Goal: Transaction & Acquisition: Book appointment/travel/reservation

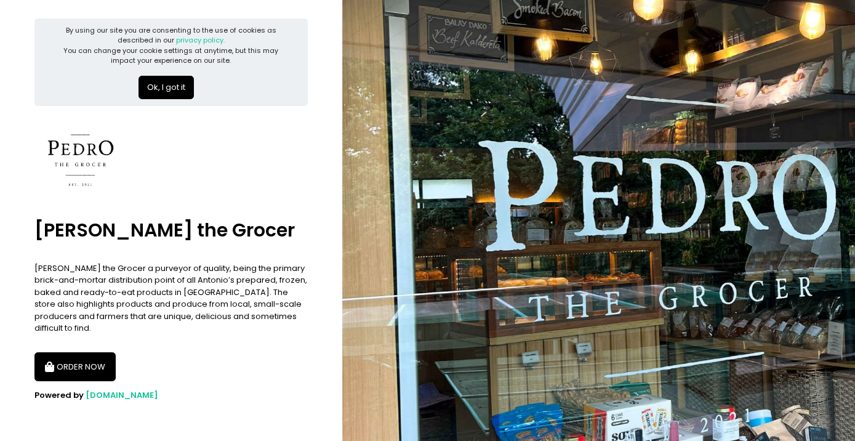
click at [156, 94] on button "Ok, I got it" at bounding box center [166, 87] width 55 height 23
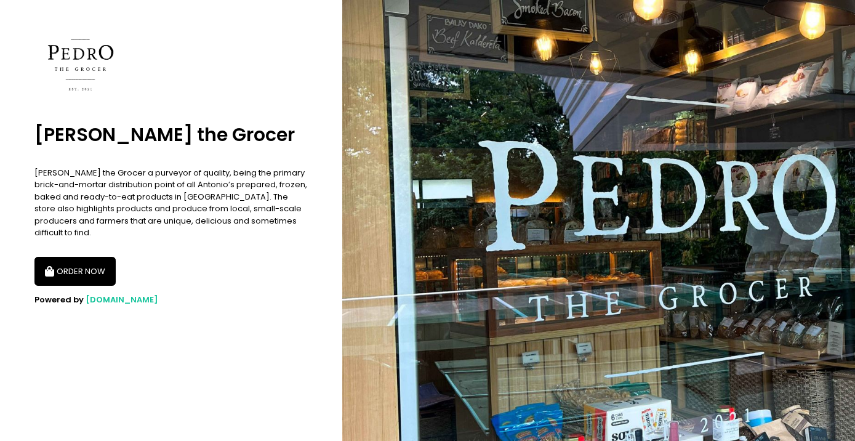
click at [76, 280] on button "ORDER NOW" at bounding box center [74, 272] width 81 height 30
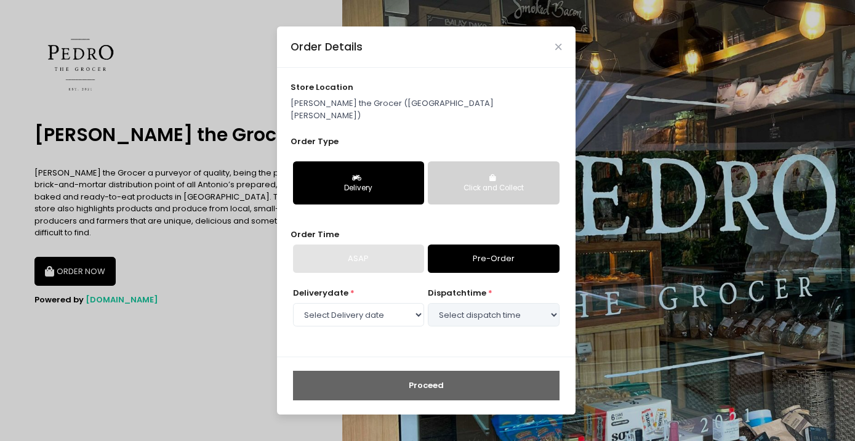
click at [459, 174] on button "Click and Collect" at bounding box center [493, 182] width 131 height 43
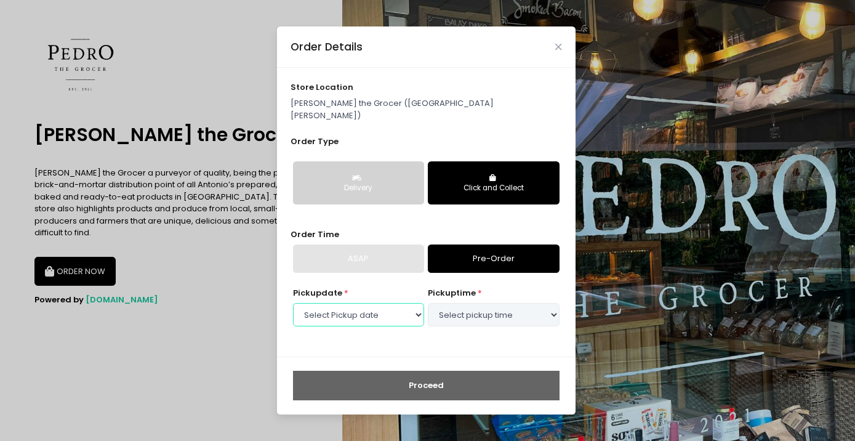
click at [391, 310] on select "Select Pickup date [DATE] [DATE] [DATE] [DATE] [DATE] [DATE] [DATE]" at bounding box center [358, 314] width 131 height 23
select select "[DATE]"
click at [293, 303] on select "Select Pickup date [DATE] [DATE] [DATE] [DATE] [DATE] [DATE] [DATE]" at bounding box center [358, 314] width 131 height 23
click at [454, 313] on select "Select pickup time 09:00 AM - 09:30 AM 09:30 AM - 10:00 AM 10:00 AM - 10:30 AM …" at bounding box center [493, 314] width 131 height 23
click at [428, 303] on select "Select pickup time 09:00 AM - 09:30 AM 09:30 AM - 10:00 AM 10:00 AM - 10:30 AM …" at bounding box center [493, 314] width 131 height 23
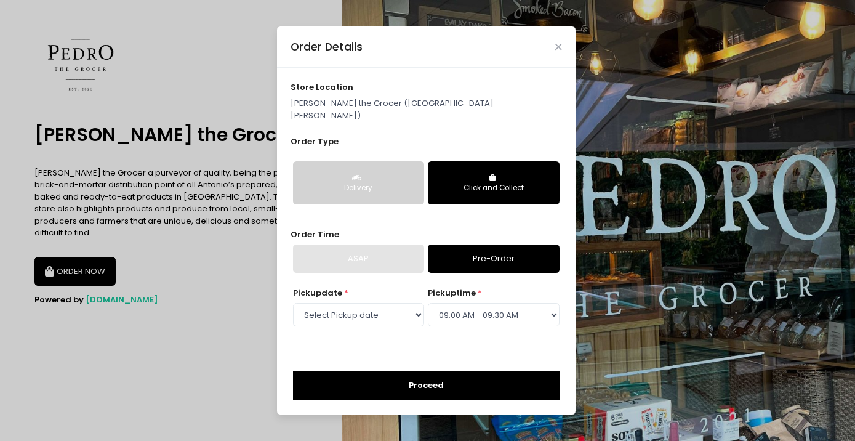
click at [387, 104] on p "[PERSON_NAME] the Grocer ([GEOGRAPHIC_DATA][PERSON_NAME])" at bounding box center [426, 109] width 271 height 24
click at [457, 305] on select "Select pickup time 09:00 AM - 09:30 AM 09:30 AM - 10:00 AM 10:00 AM - 10:30 AM …" at bounding box center [493, 314] width 131 height 23
select select "13:00"
click at [428, 303] on select "Select pickup time 09:00 AM - 09:30 AM 09:30 AM - 10:00 AM 10:00 AM - 10:30 AM …" at bounding box center [493, 314] width 131 height 23
click at [442, 384] on button "Proceed" at bounding box center [426, 386] width 267 height 30
